Goal: Check status: Check status

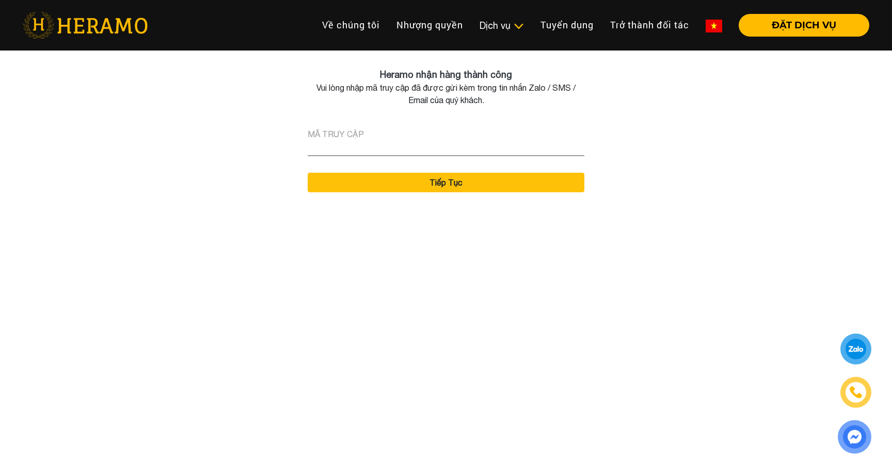
click at [715, 18] on link at bounding box center [713, 25] width 33 height 23
click at [713, 26] on img at bounding box center [713, 26] width 17 height 13
click at [677, 23] on img at bounding box center [676, 26] width 17 height 13
click at [710, 20] on img at bounding box center [713, 26] width 17 height 13
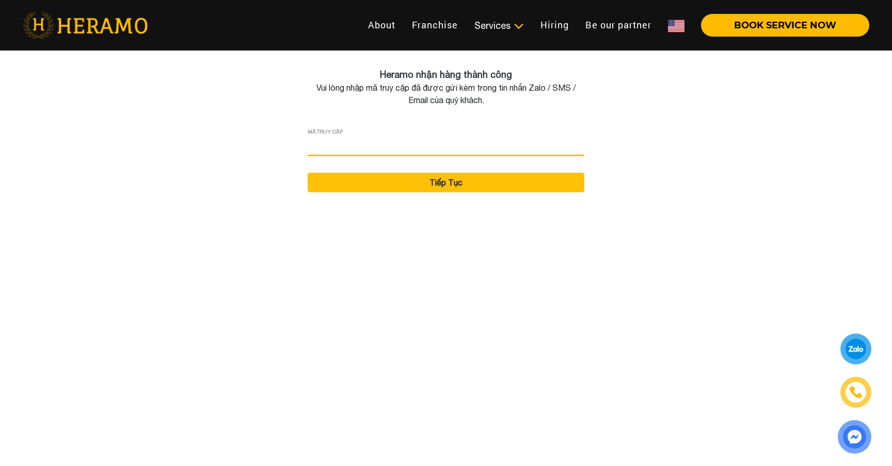
click at [470, 146] on input "input" at bounding box center [445, 146] width 277 height 21
type input "******"
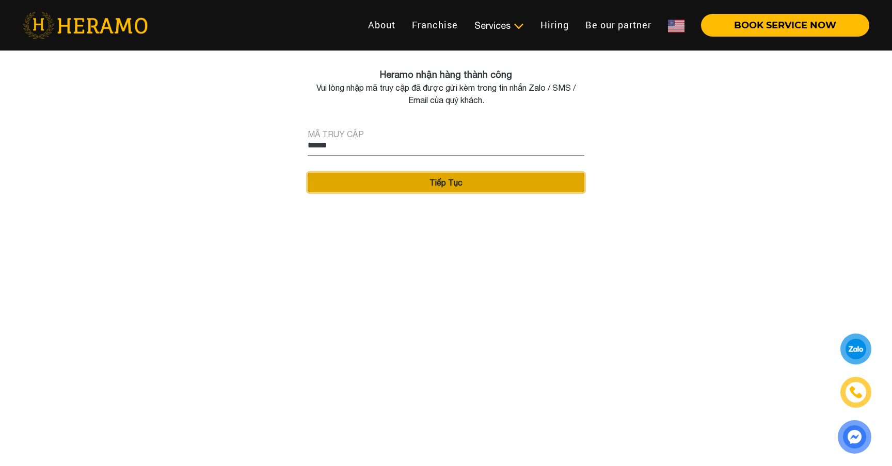
click at [480, 185] on button "Tiếp Tục" at bounding box center [445, 183] width 277 height 20
